Goal: Task Accomplishment & Management: Use online tool/utility

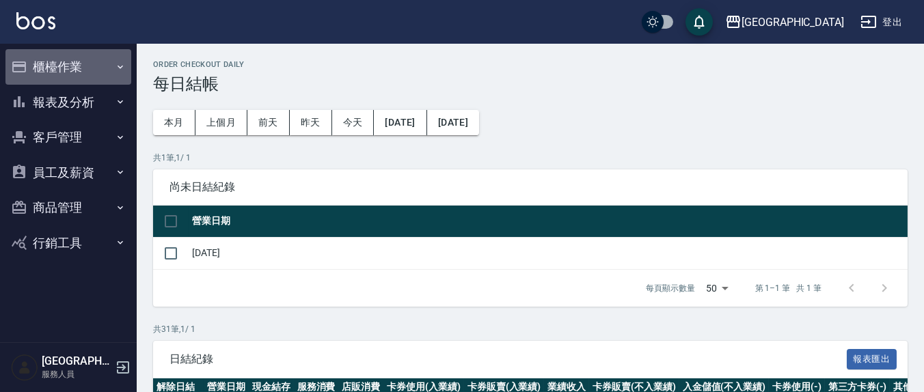
click at [66, 69] on button "櫃檯作業" at bounding box center [68, 67] width 126 height 36
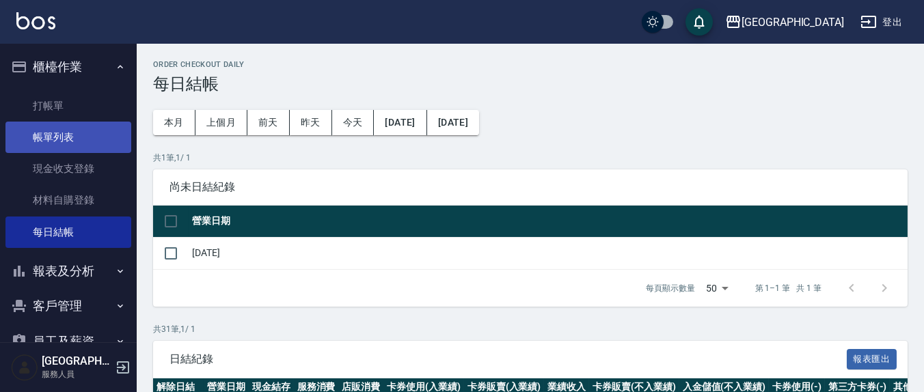
click at [53, 135] on link "帳單列表" at bounding box center [68, 137] width 126 height 31
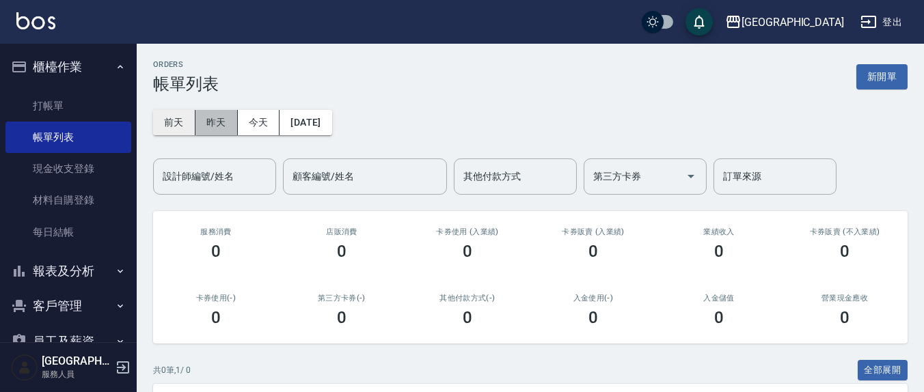
drag, startPoint x: 203, startPoint y: 130, endPoint x: 192, endPoint y: 130, distance: 10.9
click at [193, 131] on div "[DATE] [DATE] [DATE] [DATE]" at bounding box center [242, 122] width 179 height 25
click at [209, 130] on button "昨天" at bounding box center [217, 122] width 42 height 25
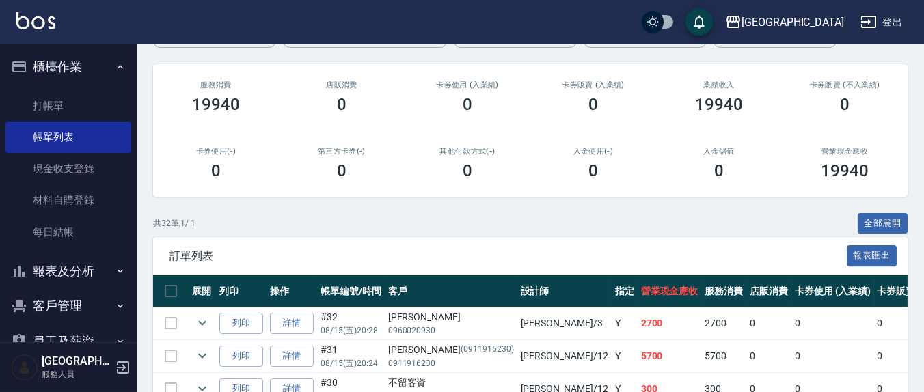
scroll to position [284, 0]
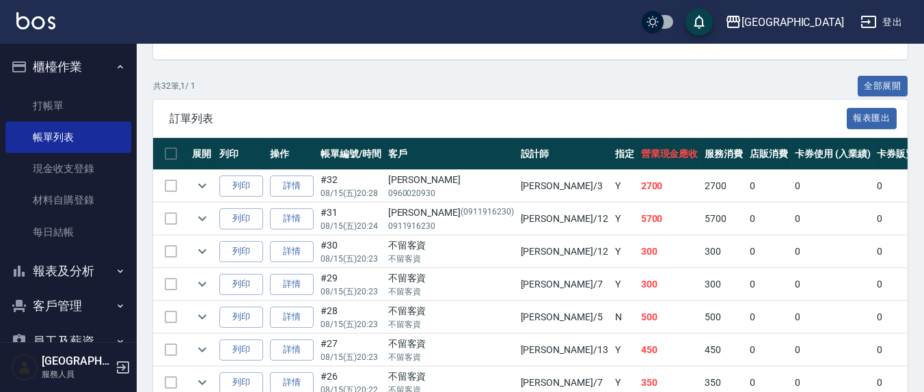
drag, startPoint x: 60, startPoint y: 107, endPoint x: 44, endPoint y: 71, distance: 39.2
click at [60, 107] on link "打帳單" at bounding box center [68, 105] width 126 height 31
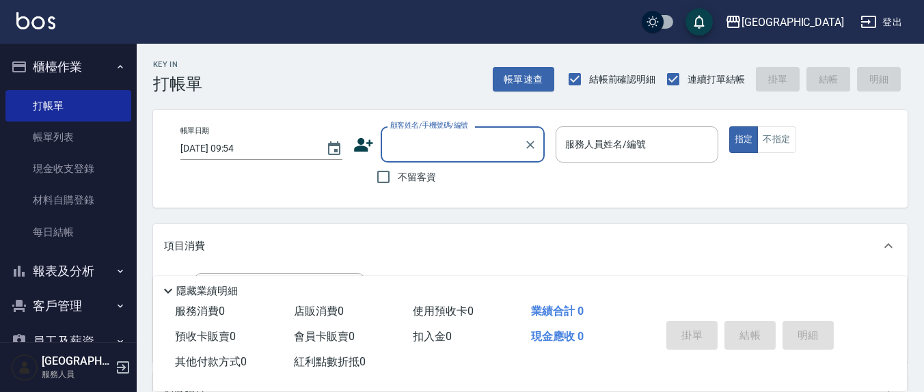
click at [79, 263] on button "報表及分析" at bounding box center [68, 272] width 126 height 36
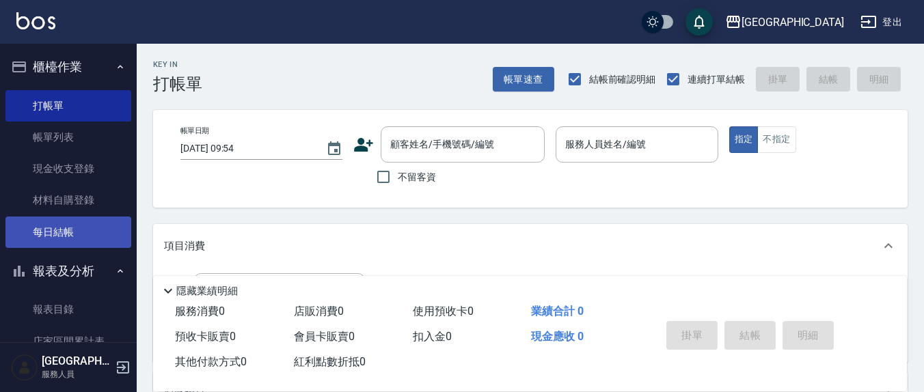
scroll to position [142, 0]
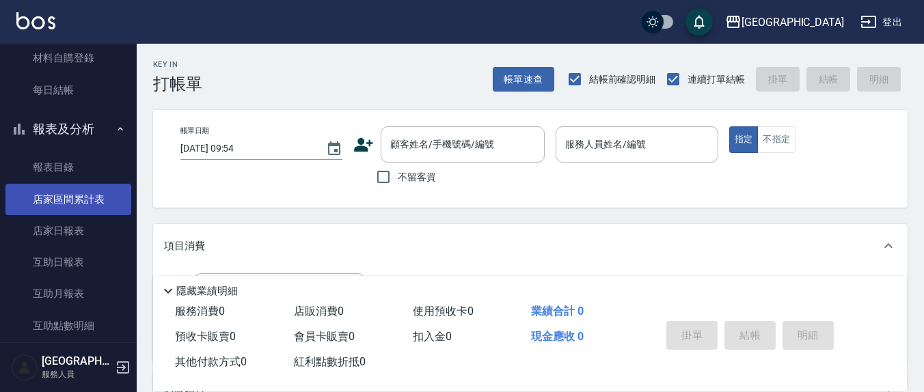
click at [88, 204] on link "店家區間累計表" at bounding box center [68, 199] width 126 height 31
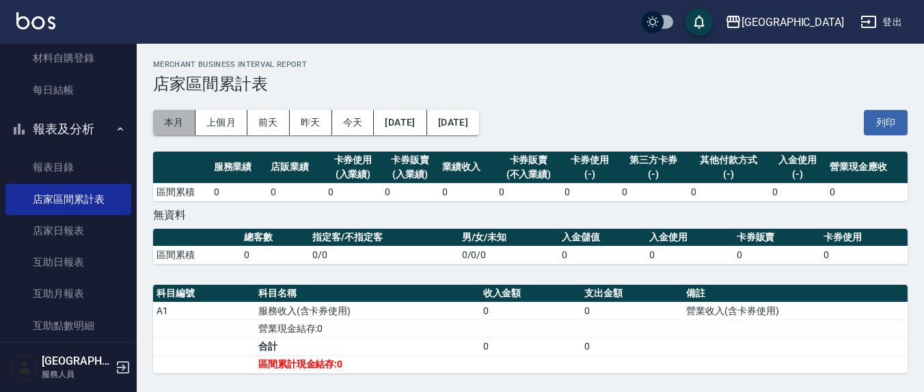
click at [171, 123] on button "本月" at bounding box center [174, 122] width 42 height 25
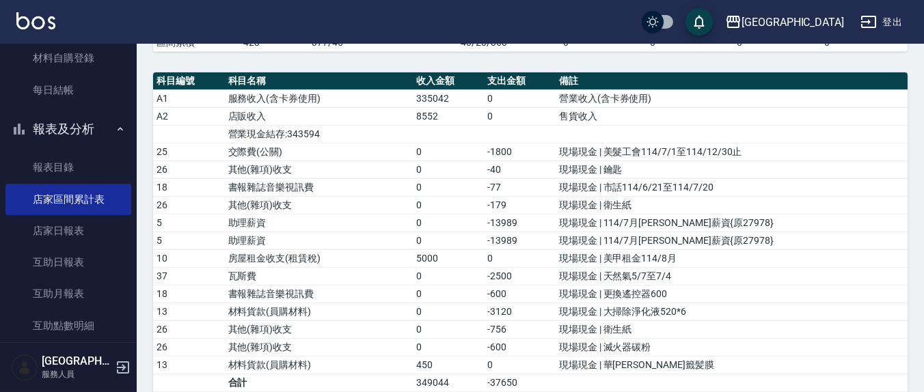
scroll to position [437, 0]
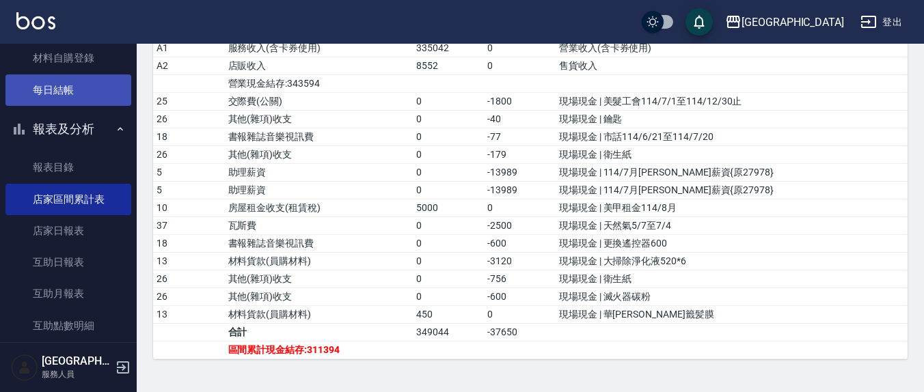
click at [57, 94] on link "每日結帳" at bounding box center [68, 90] width 126 height 31
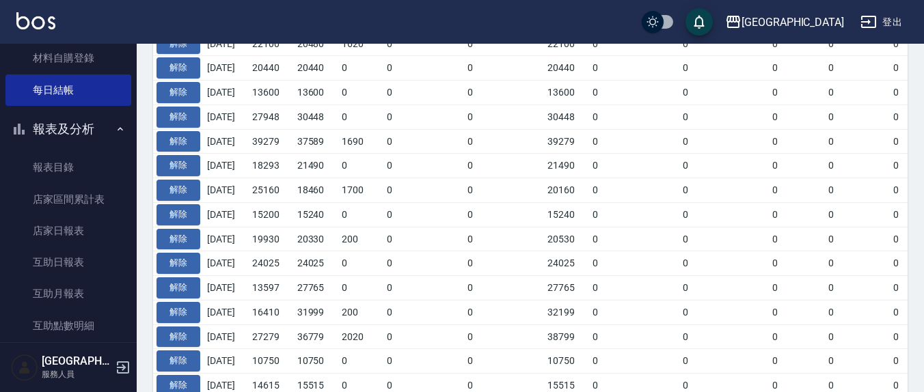
scroll to position [414, 0]
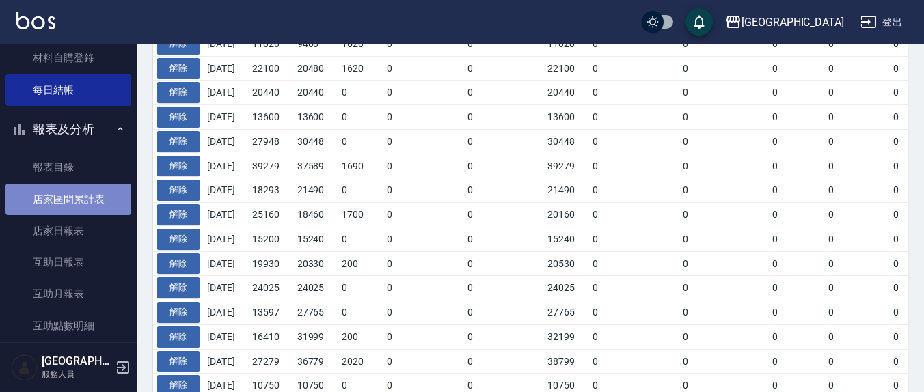
click at [96, 198] on link "店家區間累計表" at bounding box center [68, 199] width 126 height 31
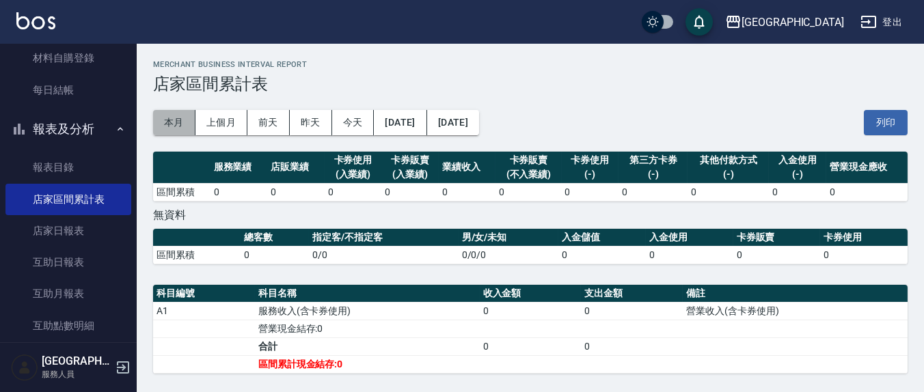
click at [185, 120] on button "本月" at bounding box center [174, 122] width 42 height 25
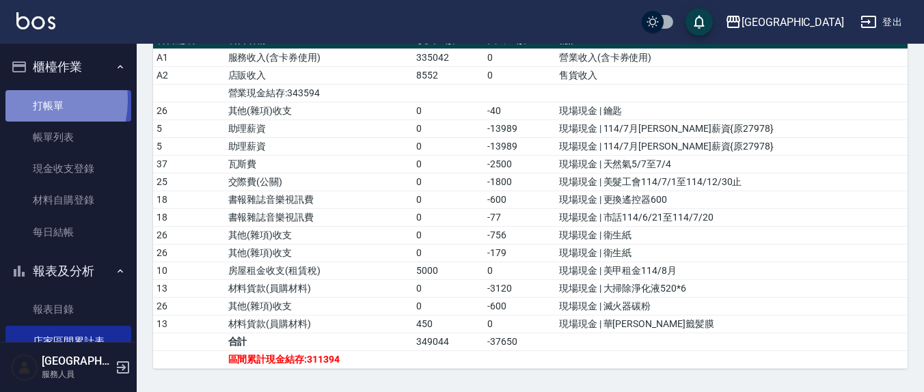
click at [25, 100] on link "打帳單" at bounding box center [68, 105] width 126 height 31
